Goal: Task Accomplishment & Management: Complete application form

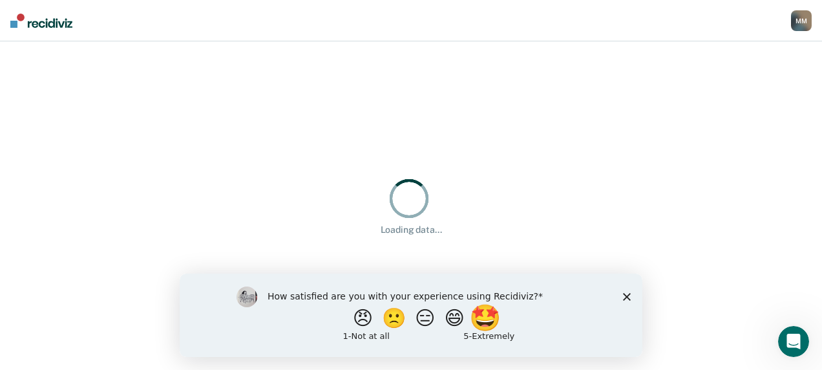
click at [495, 322] on button "🤩" at bounding box center [486, 317] width 35 height 26
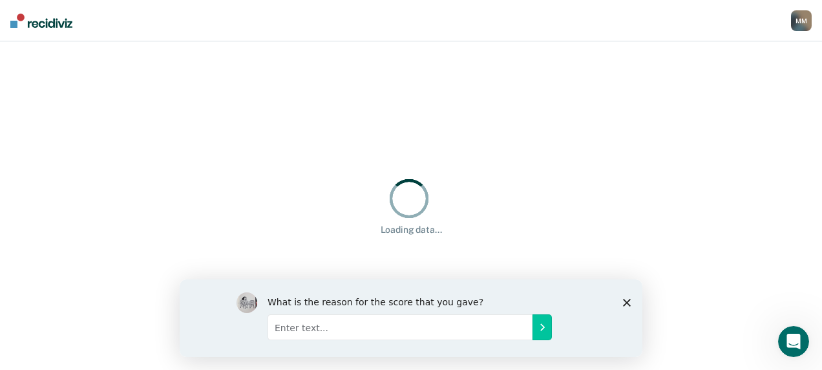
click at [310, 333] on input "Enter text..." at bounding box center [400, 326] width 265 height 26
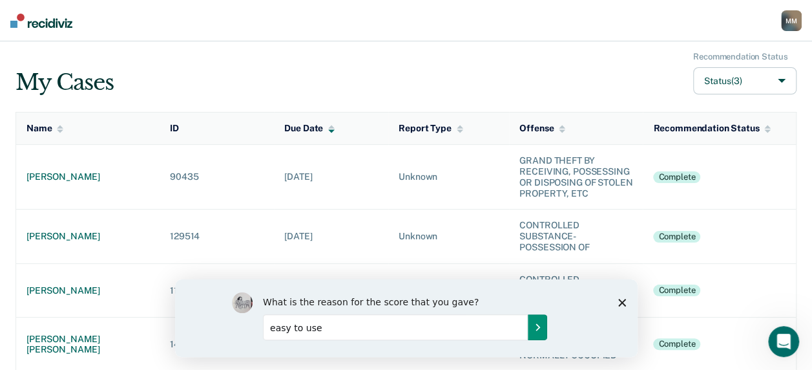
type input "easy to use"
click at [537, 322] on icon "Submit your response" at bounding box center [537, 326] width 10 height 10
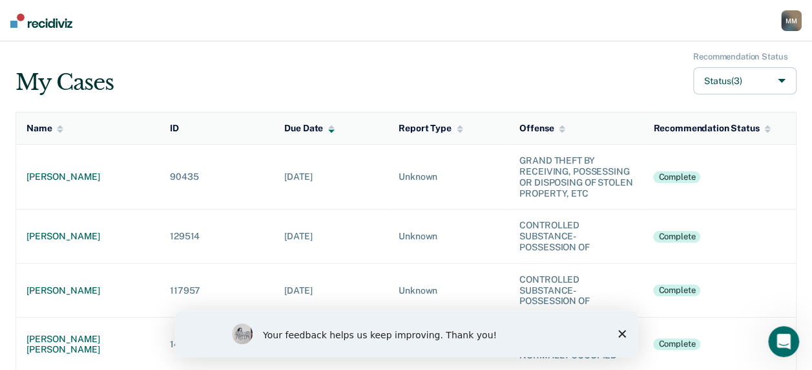
click at [620, 335] on polygon "Close survey" at bounding box center [622, 334] width 8 height 8
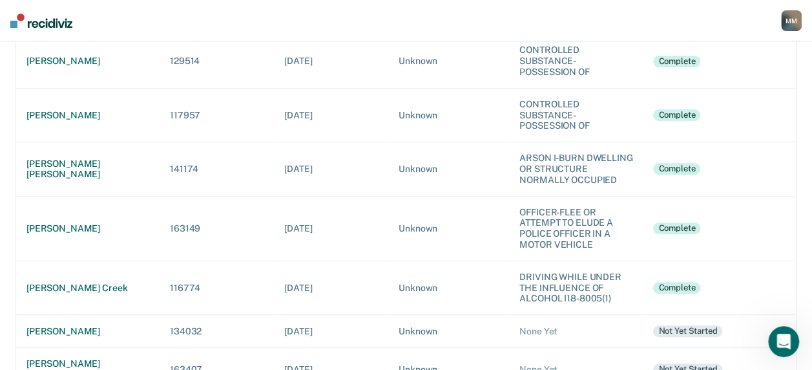
scroll to position [194, 0]
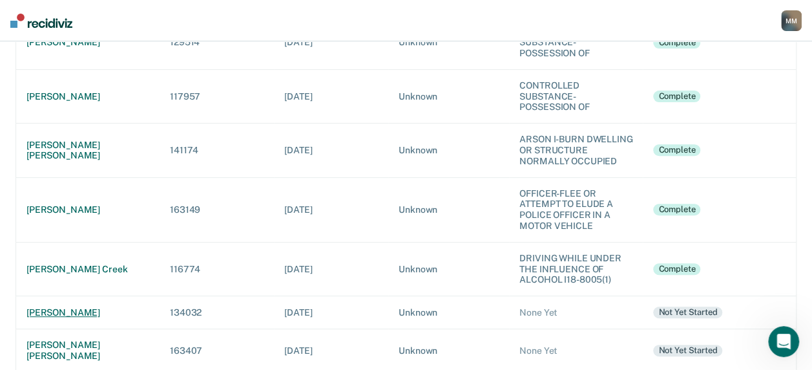
click at [98, 309] on div "[PERSON_NAME]" at bounding box center [87, 312] width 123 height 11
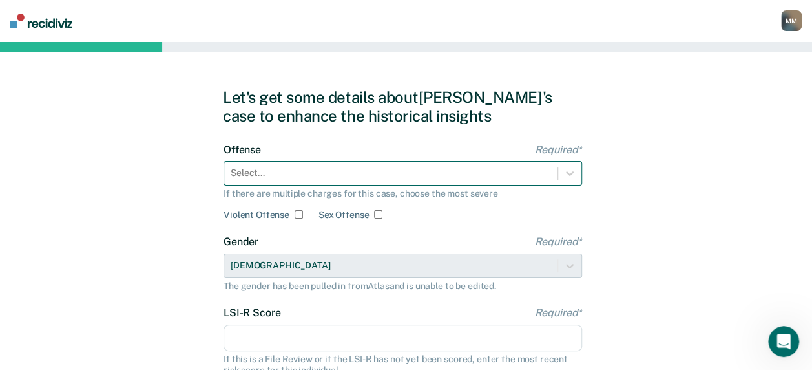
click at [256, 169] on div "Select..." at bounding box center [403, 173] width 359 height 25
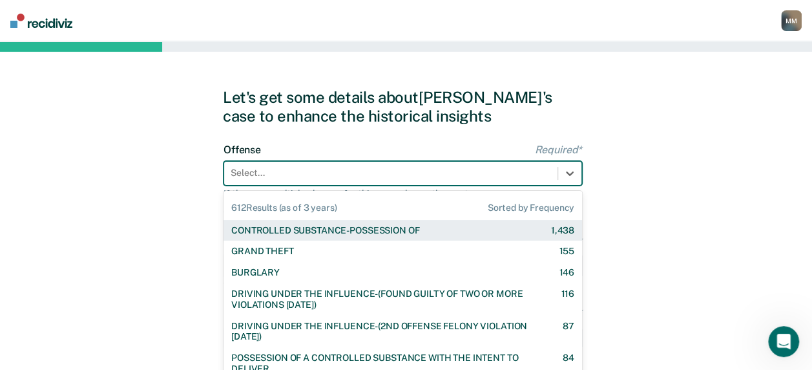
scroll to position [46, 0]
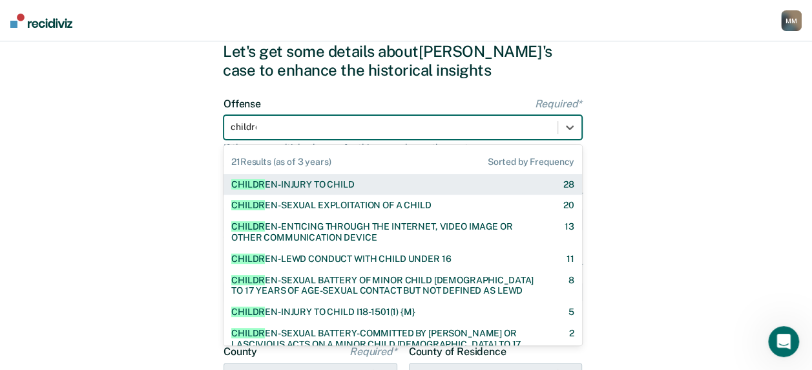
type input "children"
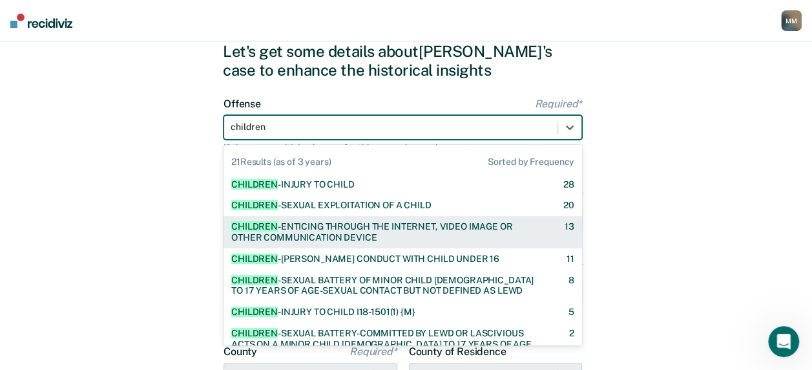
click at [289, 226] on div "CHILDREN -ENTICING THROUGH THE INTERNET, VIDEO IMAGE OR OTHER COMMUNICATION DEV…" at bounding box center [386, 232] width 311 height 22
checkbox input "true"
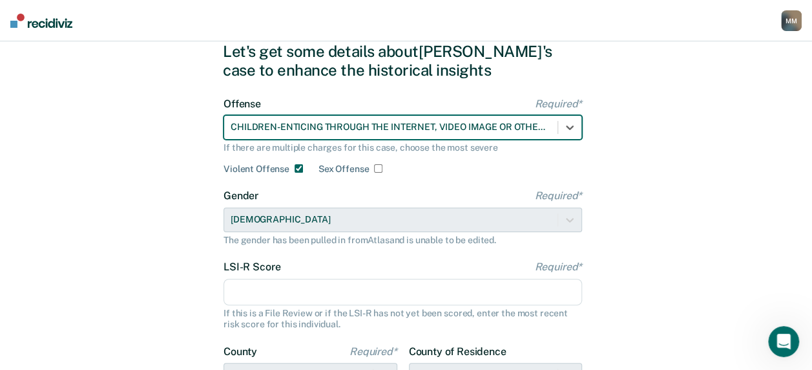
scroll to position [110, 0]
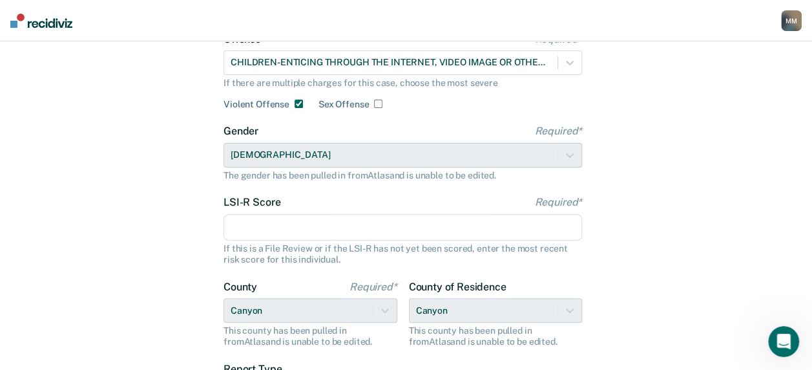
click at [247, 225] on input "LSI-R Score Required*" at bounding box center [403, 227] width 359 height 27
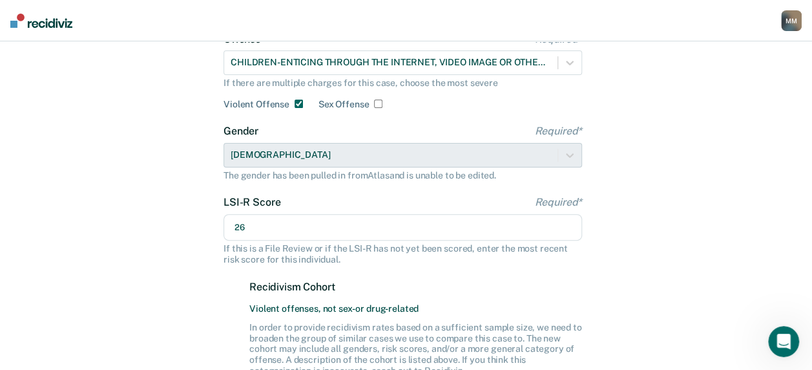
type input "26"
click at [146, 270] on div "Let's get some details about [PERSON_NAME]'s case to enhance the historical ins…" at bounding box center [406, 277] width 812 height 693
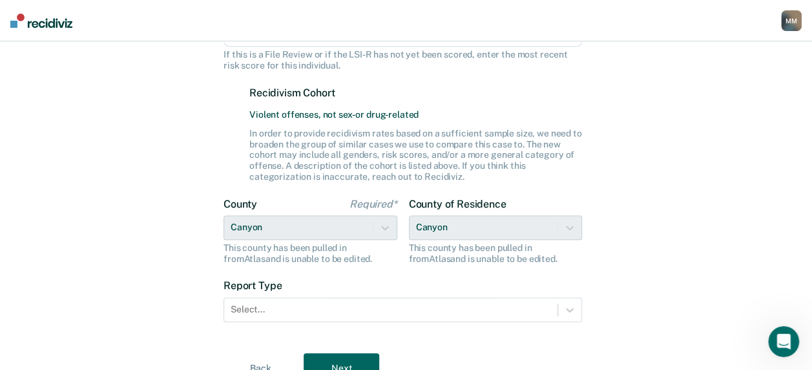
scroll to position [364, 0]
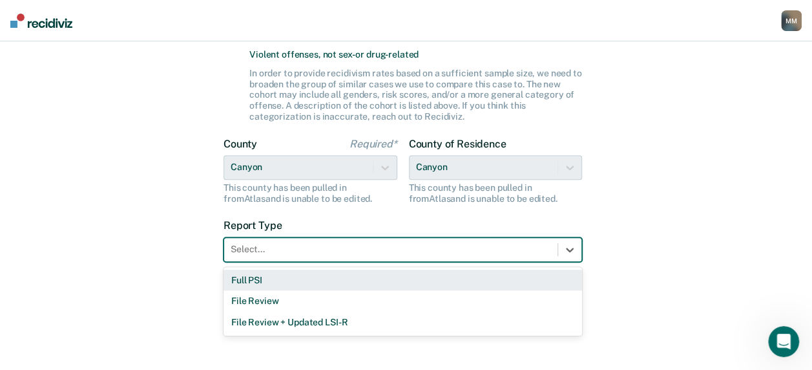
click at [236, 249] on div at bounding box center [391, 249] width 321 height 14
click at [246, 275] on div "Full PSI" at bounding box center [403, 279] width 359 height 21
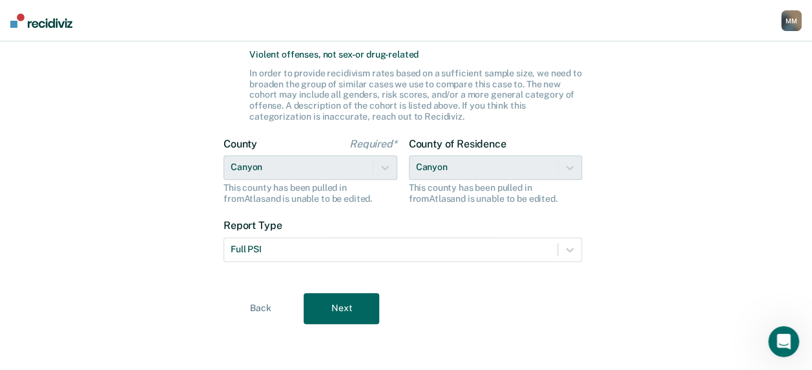
click at [456, 311] on div "Back Next" at bounding box center [406, 308] width 366 height 31
click at [345, 306] on button "Next" at bounding box center [342, 308] width 76 height 31
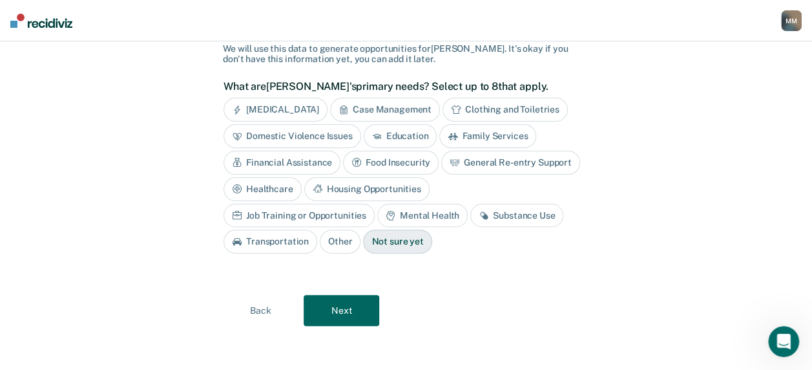
click at [403, 105] on div "Case Management" at bounding box center [385, 110] width 110 height 24
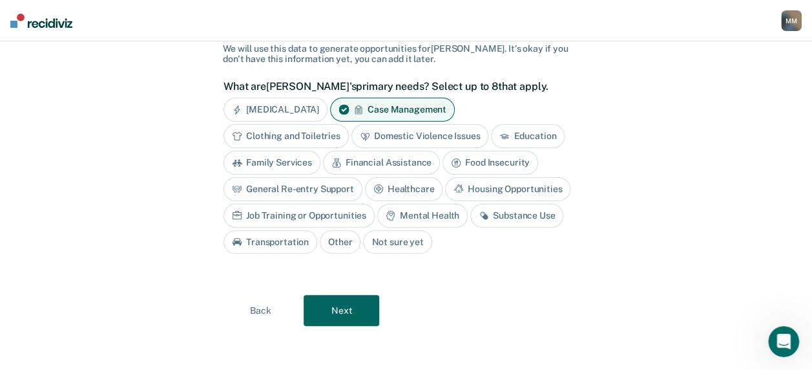
click at [534, 185] on div "Housing Opportunities" at bounding box center [507, 189] width 125 height 24
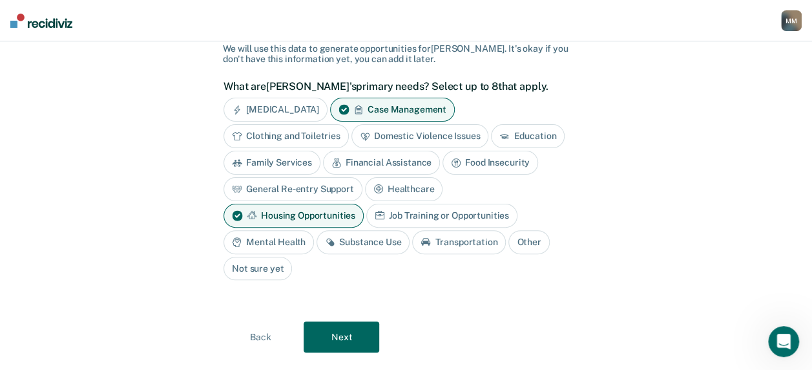
click at [366, 216] on div "Job Training or Opportunities" at bounding box center [441, 216] width 151 height 24
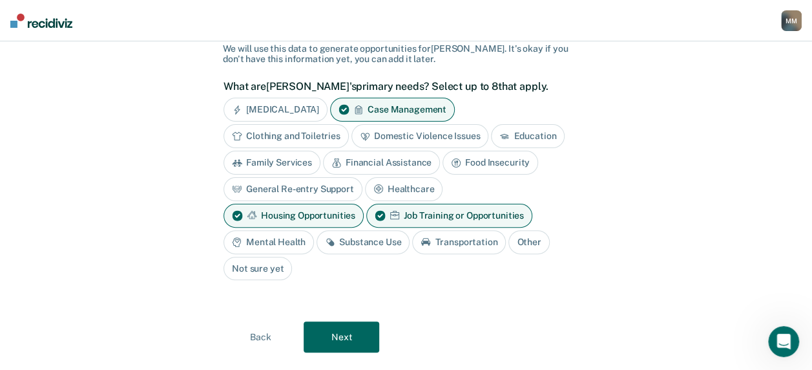
click at [314, 230] on div "Mental Health" at bounding box center [269, 242] width 90 height 24
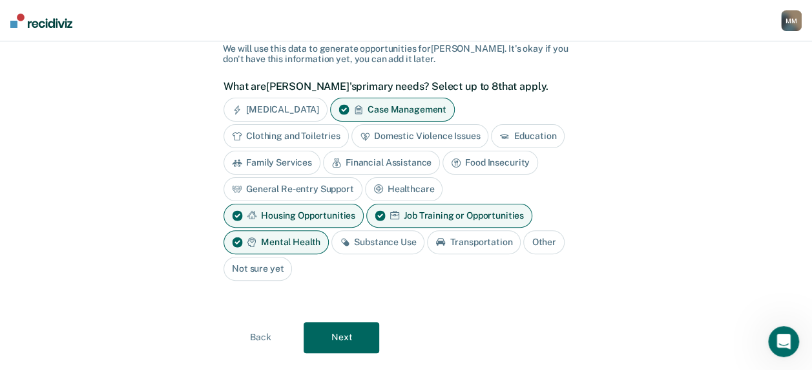
click at [331, 242] on div "Substance Use" at bounding box center [377, 242] width 93 height 24
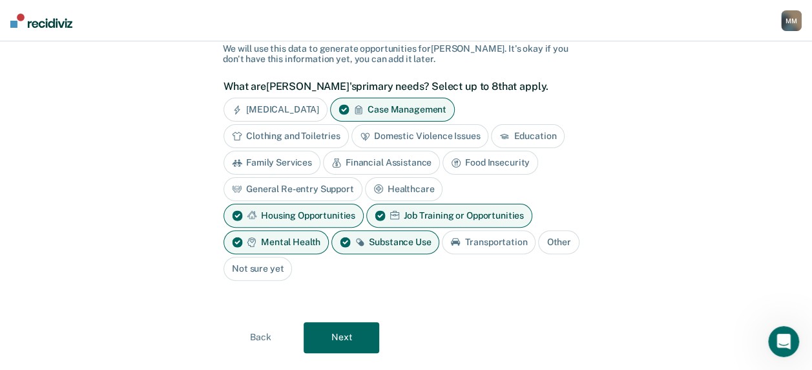
click at [331, 242] on div "Substance Use" at bounding box center [385, 242] width 108 height 24
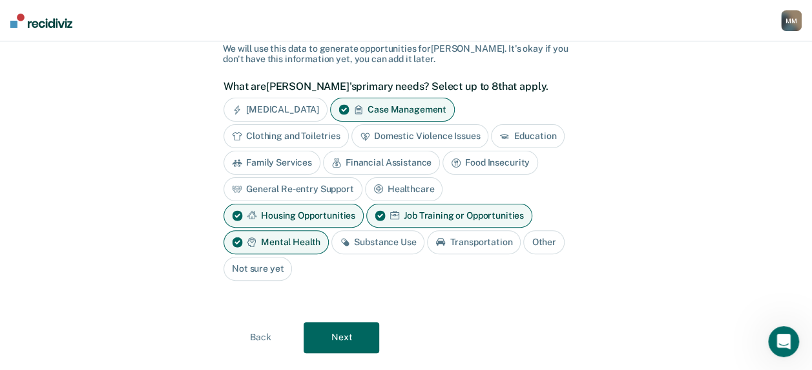
click at [332, 322] on button "Next" at bounding box center [342, 337] width 76 height 31
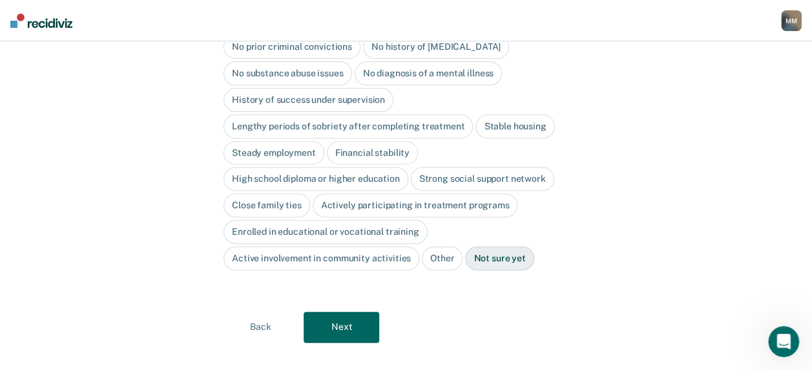
scroll to position [178, 0]
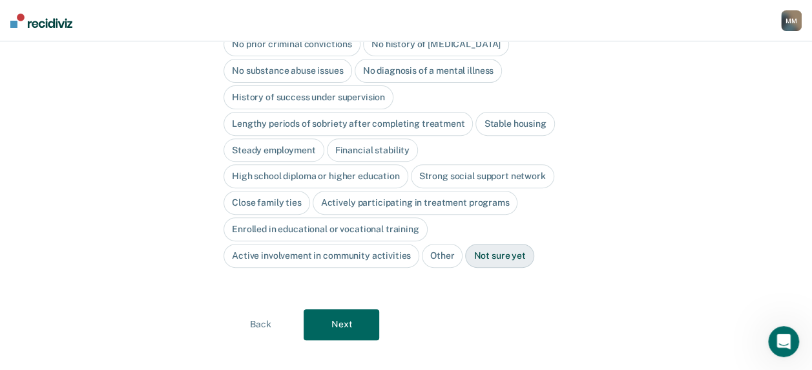
click at [269, 309] on button "Back" at bounding box center [261, 324] width 76 height 31
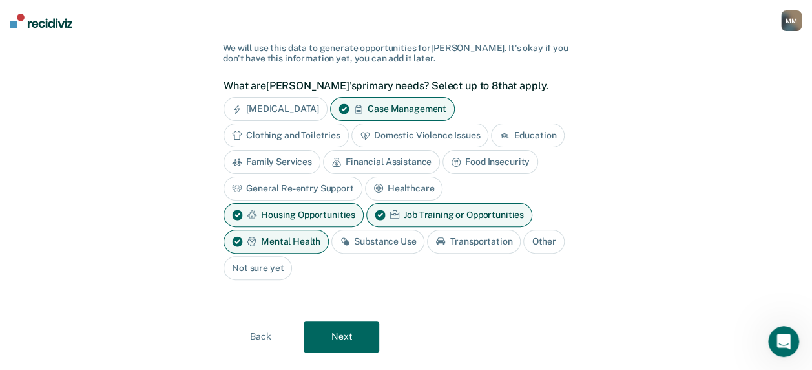
click at [331, 240] on div "Substance Use" at bounding box center [377, 241] width 93 height 24
click at [339, 321] on button "Next" at bounding box center [342, 336] width 76 height 31
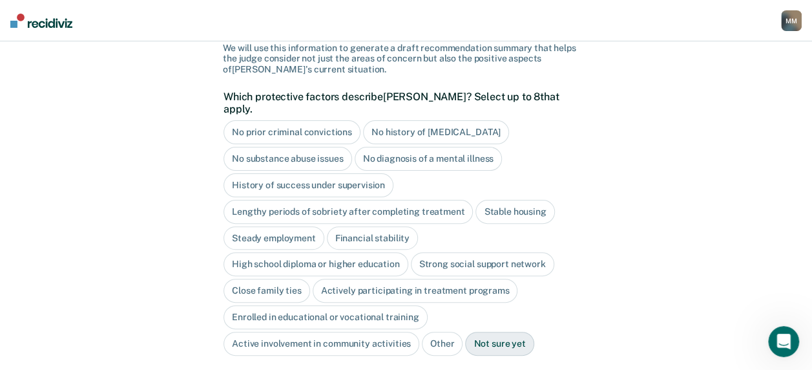
scroll to position [178, 0]
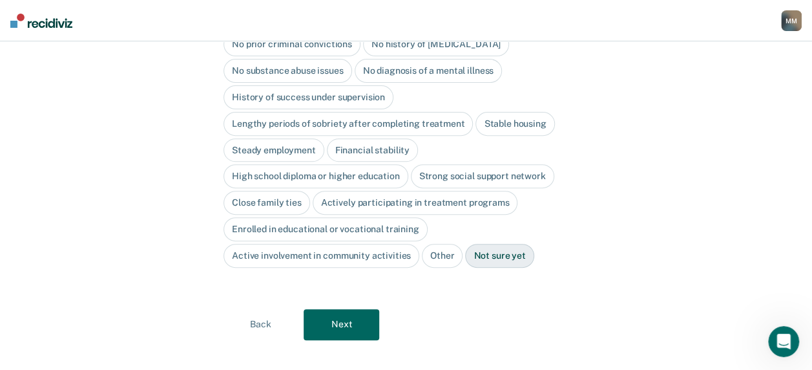
click at [358, 164] on div "High school diploma or higher education" at bounding box center [316, 176] width 185 height 24
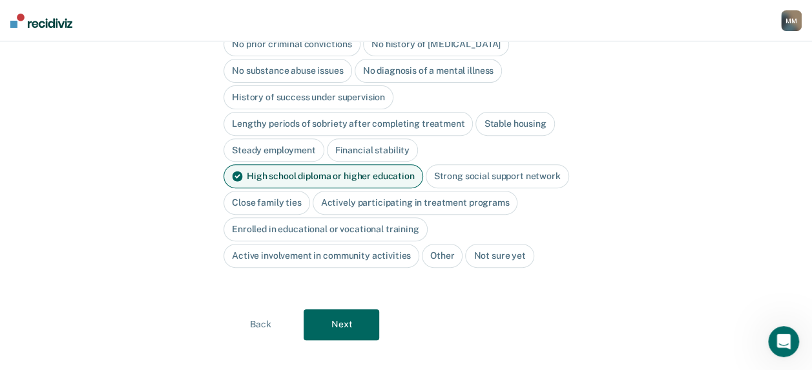
click at [288, 191] on div "Close family ties" at bounding box center [267, 203] width 87 height 24
click at [335, 309] on button "Next" at bounding box center [342, 324] width 76 height 31
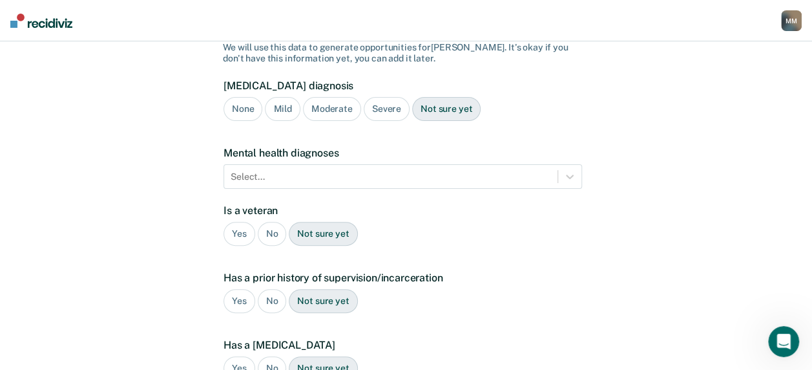
scroll to position [129, 0]
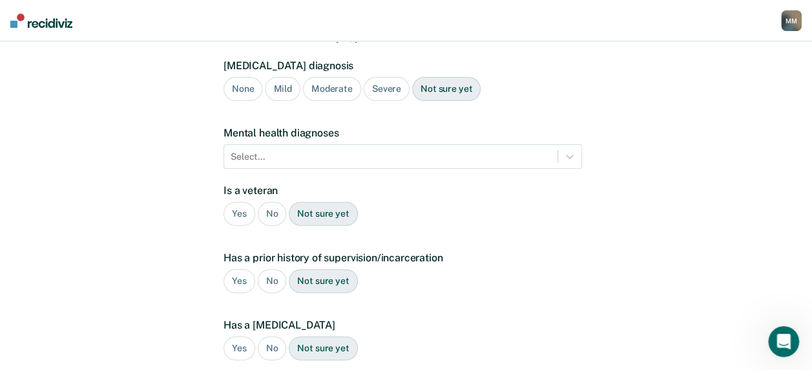
click at [264, 202] on div "No" at bounding box center [272, 214] width 29 height 24
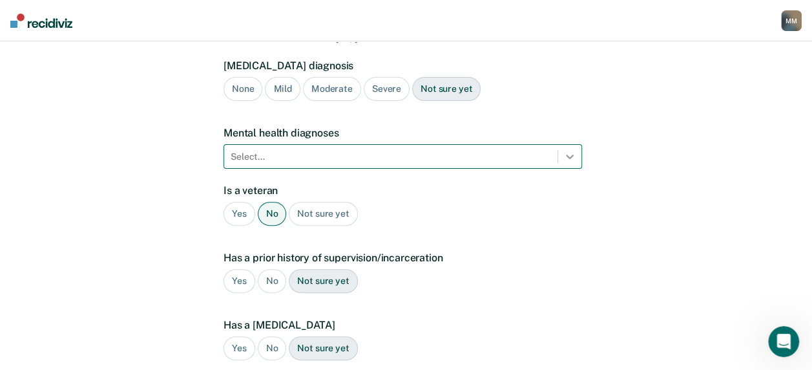
click at [570, 150] on icon at bounding box center [569, 156] width 13 height 13
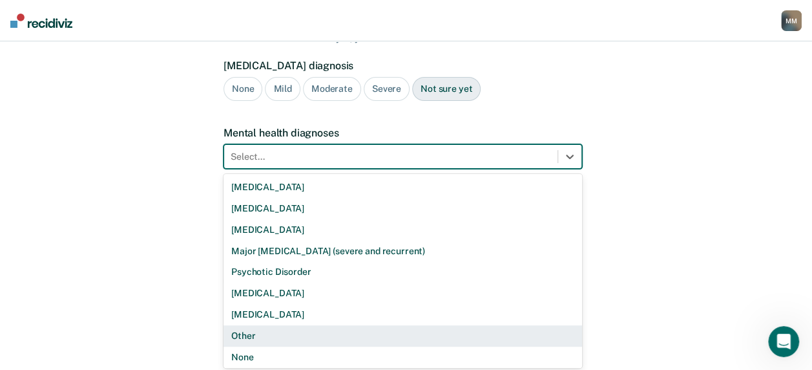
click at [267, 325] on div "Other" at bounding box center [403, 335] width 359 height 21
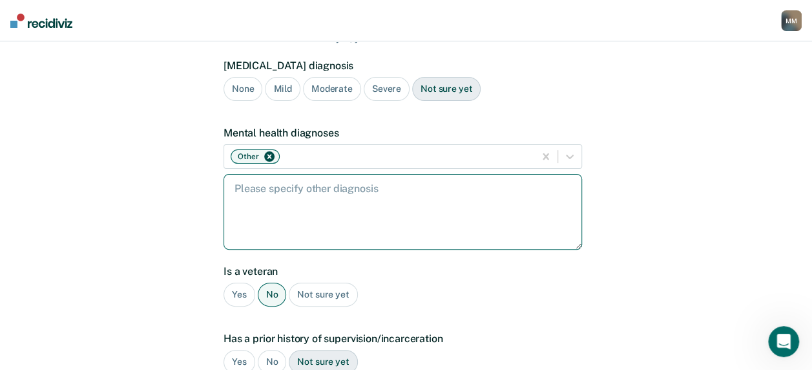
click at [270, 177] on textarea at bounding box center [403, 212] width 359 height 76
click at [259, 174] on textarea "[MEDICAL_DATA]" at bounding box center [403, 212] width 359 height 76
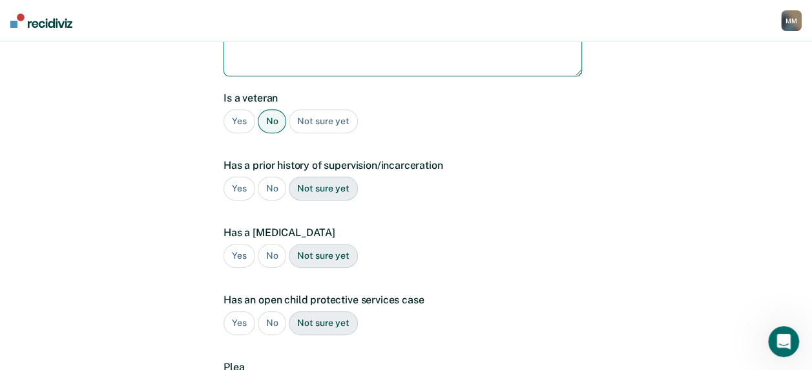
scroll to position [323, 0]
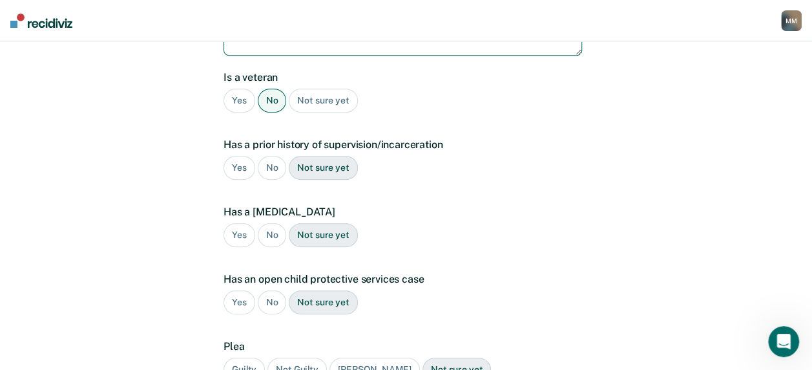
type textarea "[MEDICAL_DATA], [MEDICAL_DATA], and a [MEDICAL_DATA]"
click at [234, 156] on div "Yes" at bounding box center [240, 168] width 32 height 24
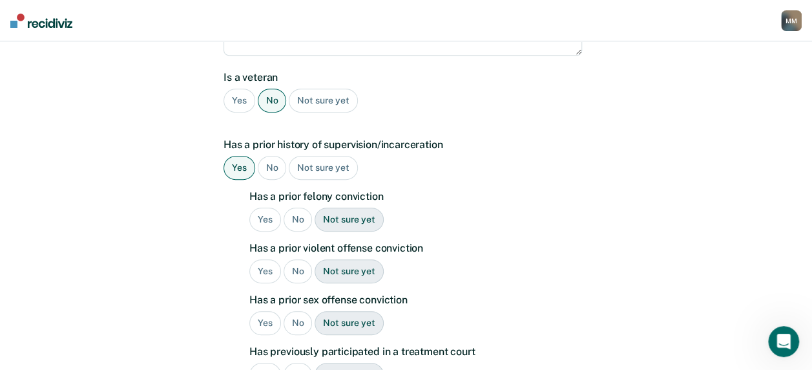
click at [261, 207] on div "Yes" at bounding box center [265, 219] width 32 height 24
click at [263, 259] on div "Yes" at bounding box center [265, 271] width 32 height 24
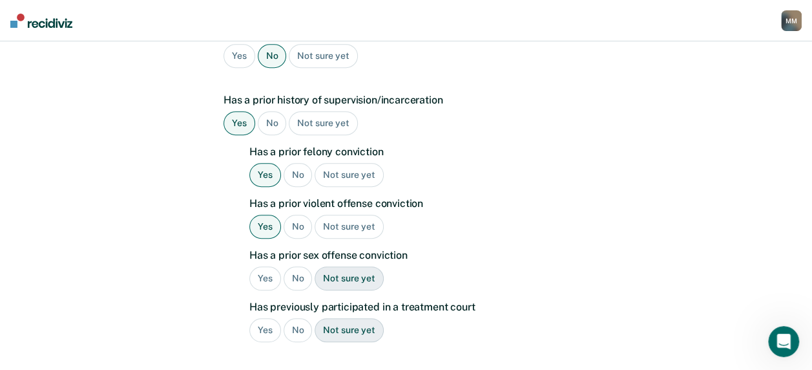
scroll to position [388, 0]
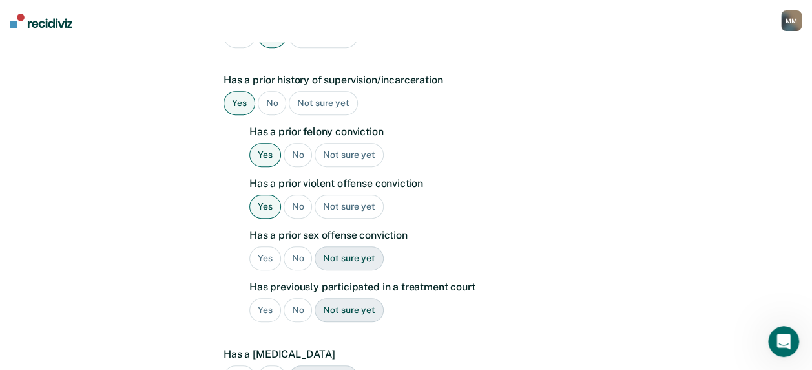
click at [262, 246] on div "Yes" at bounding box center [265, 258] width 32 height 24
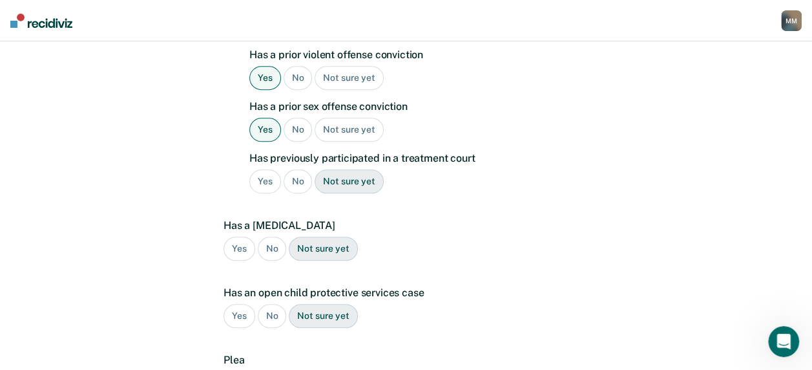
scroll to position [517, 0]
click at [262, 169] on div "Yes" at bounding box center [265, 181] width 32 height 24
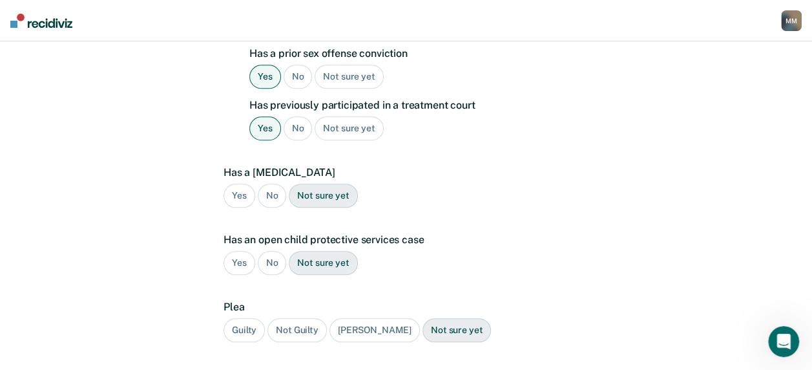
scroll to position [582, 0]
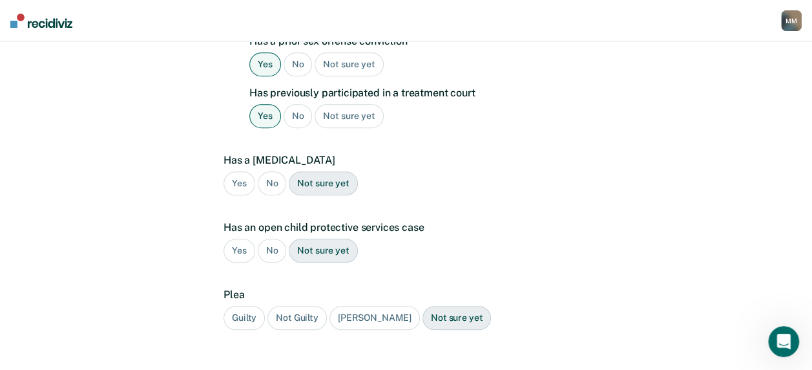
click at [264, 171] on div "No" at bounding box center [272, 183] width 29 height 24
click at [264, 238] on div "No" at bounding box center [272, 250] width 29 height 24
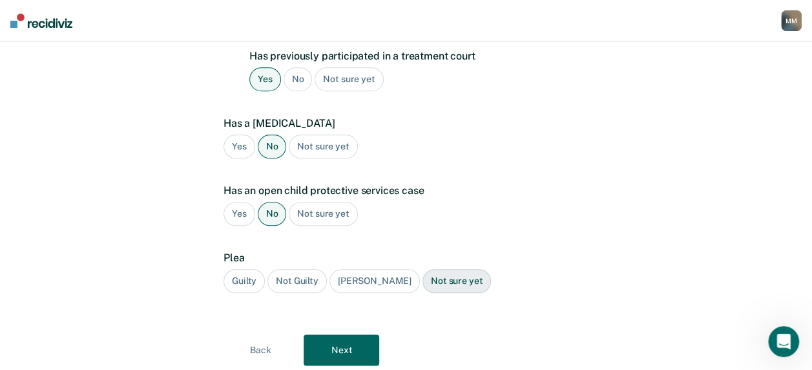
scroll to position [637, 0]
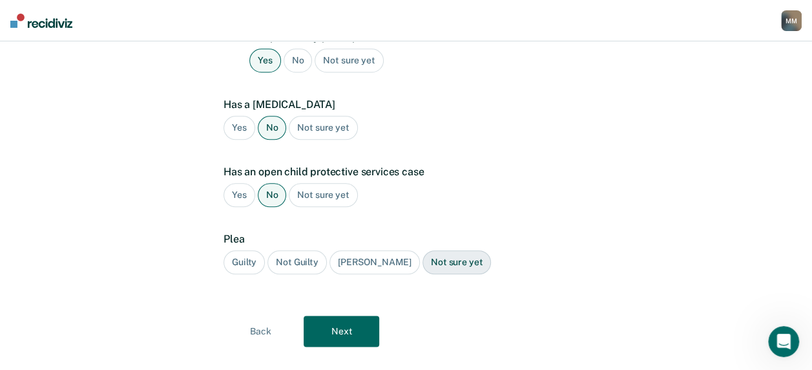
click at [236, 250] on div "Guilty" at bounding box center [244, 262] width 41 height 24
click at [337, 315] on button "Next" at bounding box center [342, 330] width 76 height 31
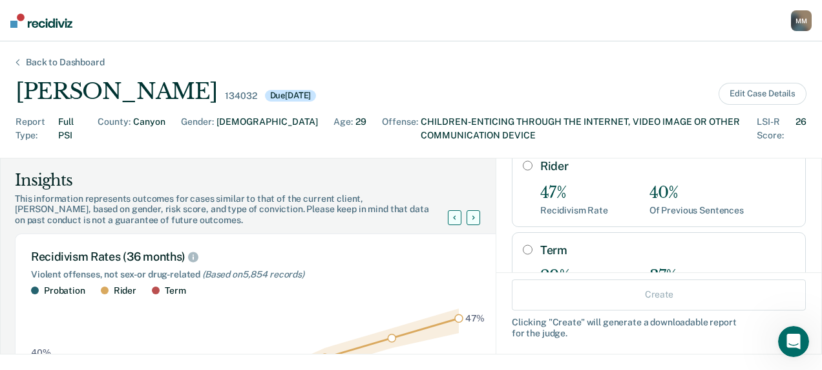
scroll to position [194, 0]
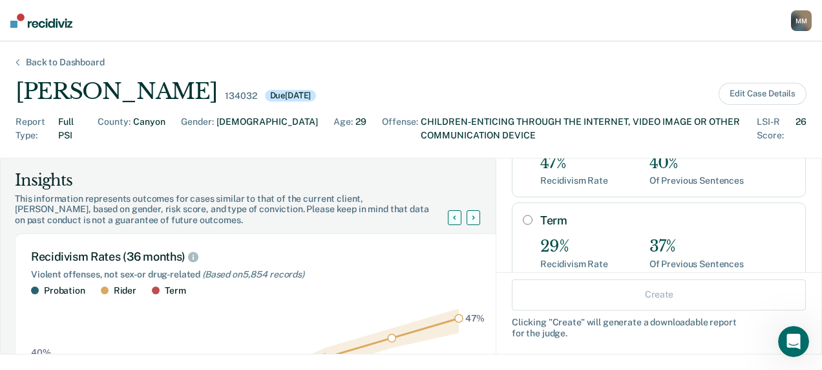
click at [523, 215] on input "Term" at bounding box center [528, 220] width 10 height 10
radio input "true"
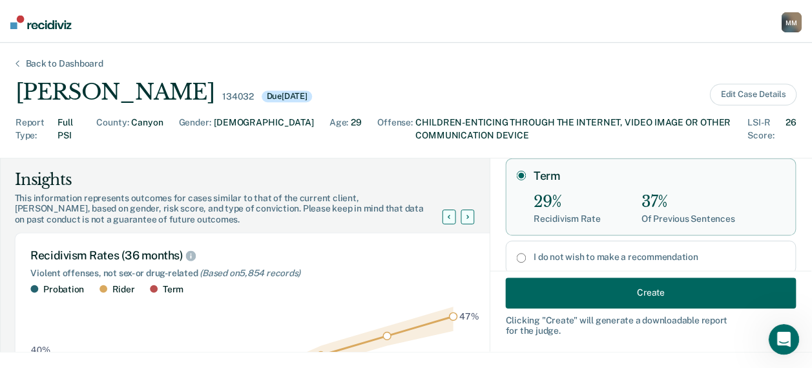
scroll to position [258, 0]
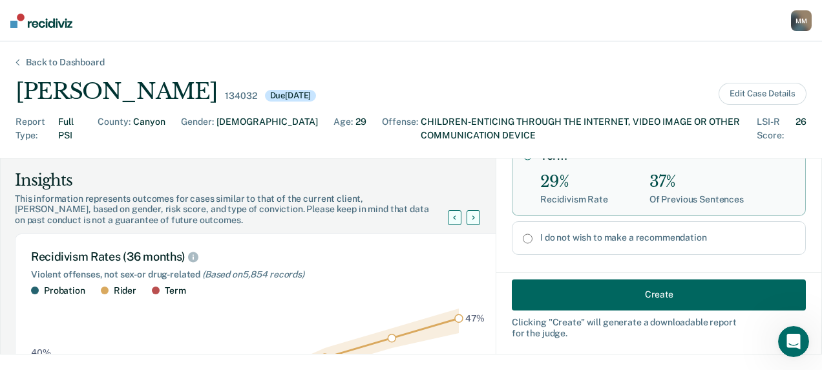
click at [651, 295] on button "Create" at bounding box center [659, 293] width 294 height 31
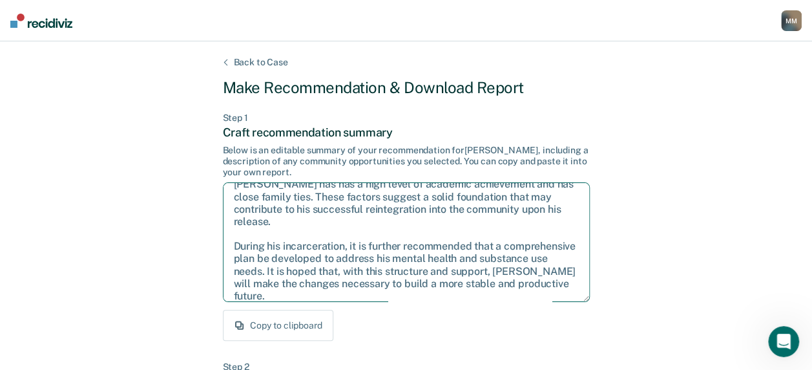
scroll to position [83, 0]
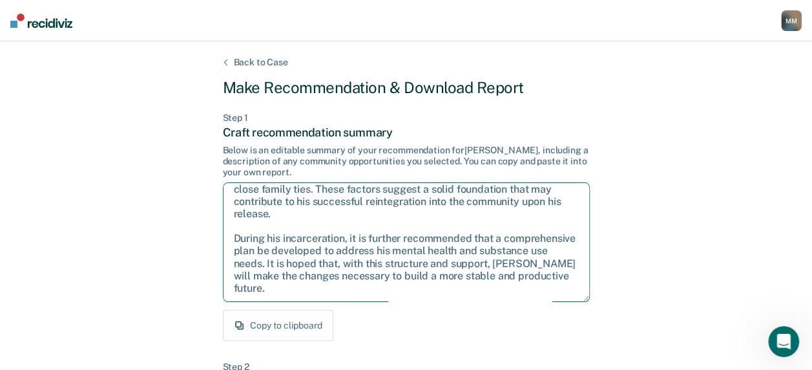
drag, startPoint x: 410, startPoint y: 194, endPoint x: 457, endPoint y: 295, distance: 111.3
click at [457, 295] on textarea "Given the circumstances of this case, it is recommended that [PERSON_NAME] be s…" at bounding box center [406, 242] width 367 height 120
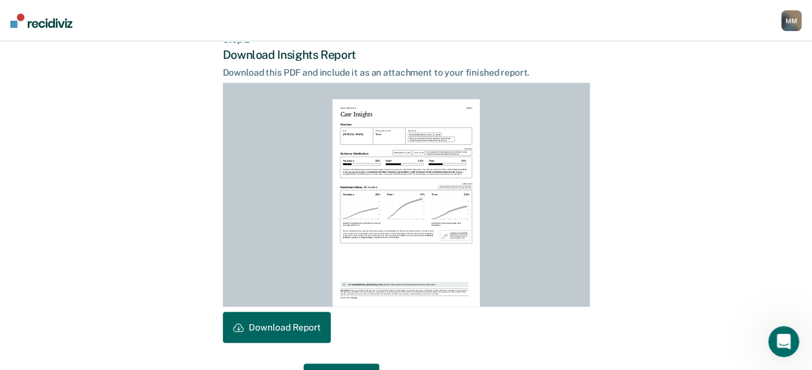
scroll to position [367, 0]
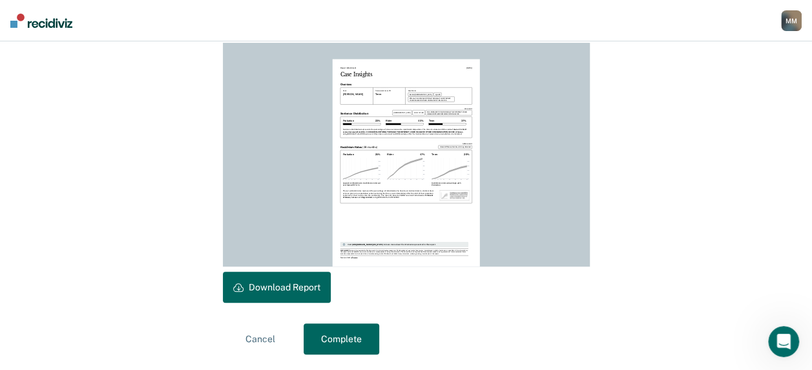
click at [279, 284] on button "Download Report" at bounding box center [277, 286] width 108 height 31
click at [336, 335] on button "Complete" at bounding box center [342, 338] width 76 height 31
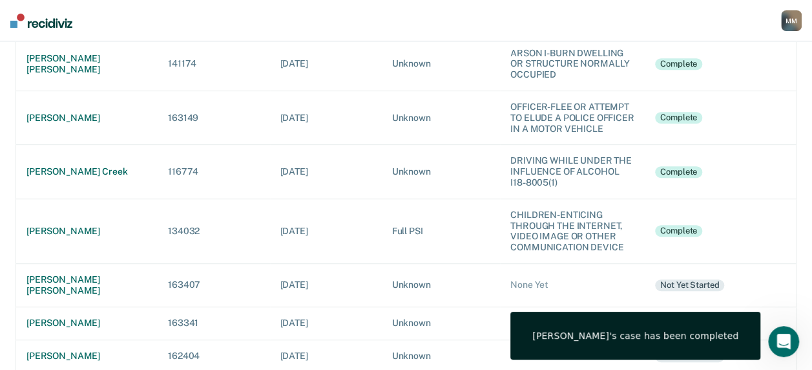
scroll to position [323, 0]
